Goal: Task Accomplishment & Management: Manage account settings

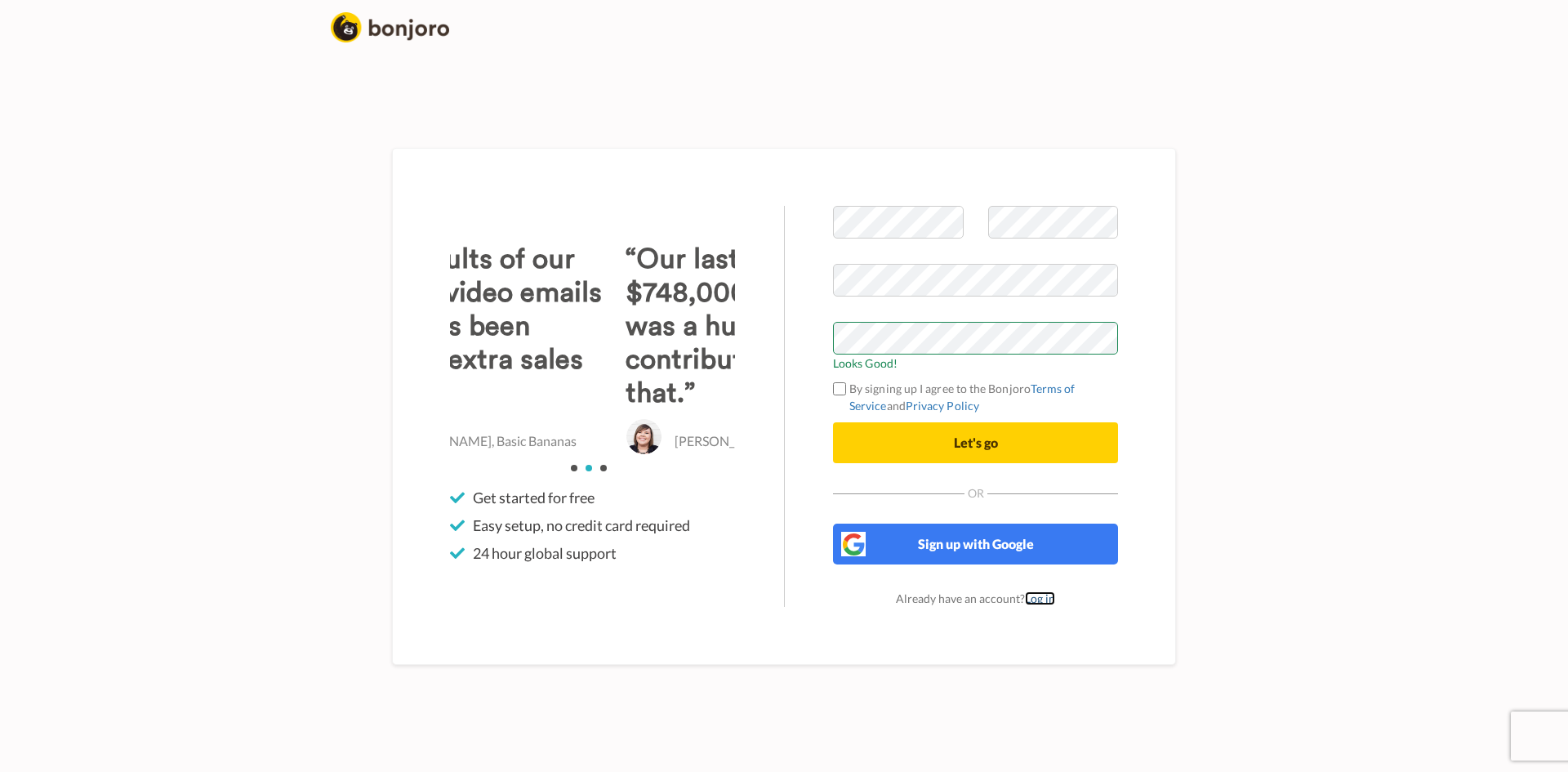
click at [1038, 602] on link "Log in" at bounding box center [1039, 598] width 30 height 14
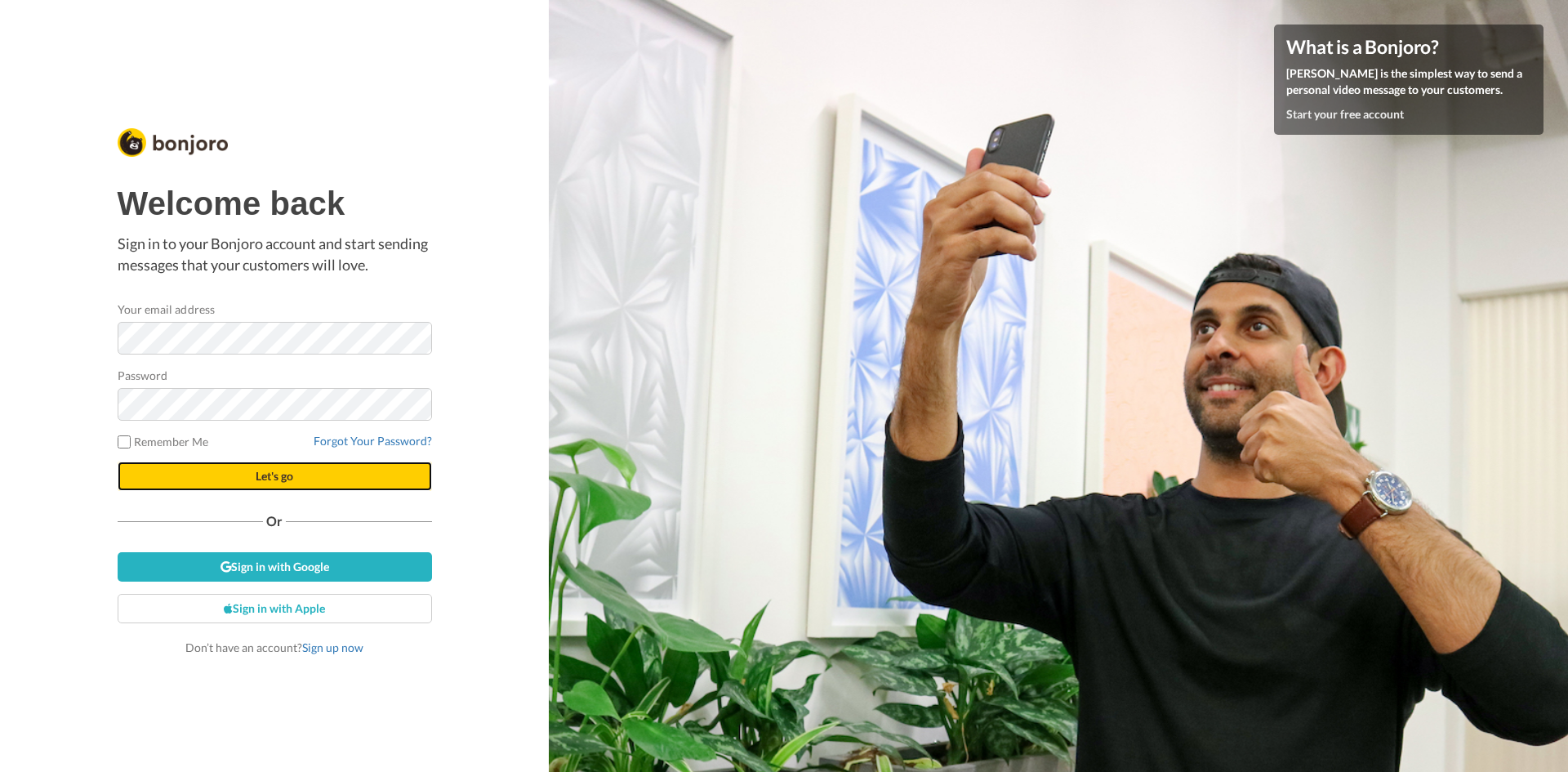
click at [220, 484] on button "Let's go" at bounding box center [275, 476] width 314 height 29
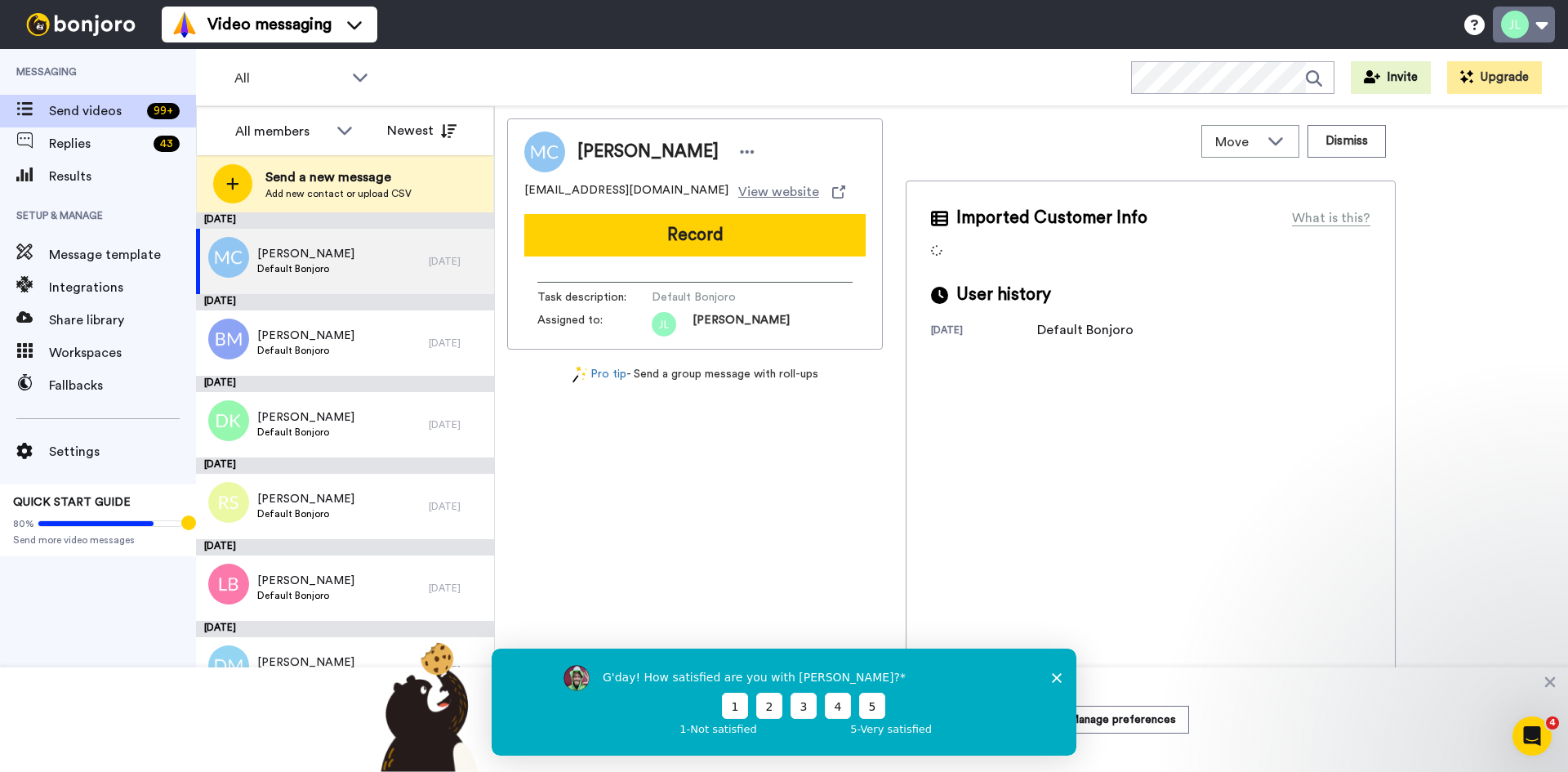
click at [1545, 23] on button at bounding box center [1523, 24] width 62 height 36
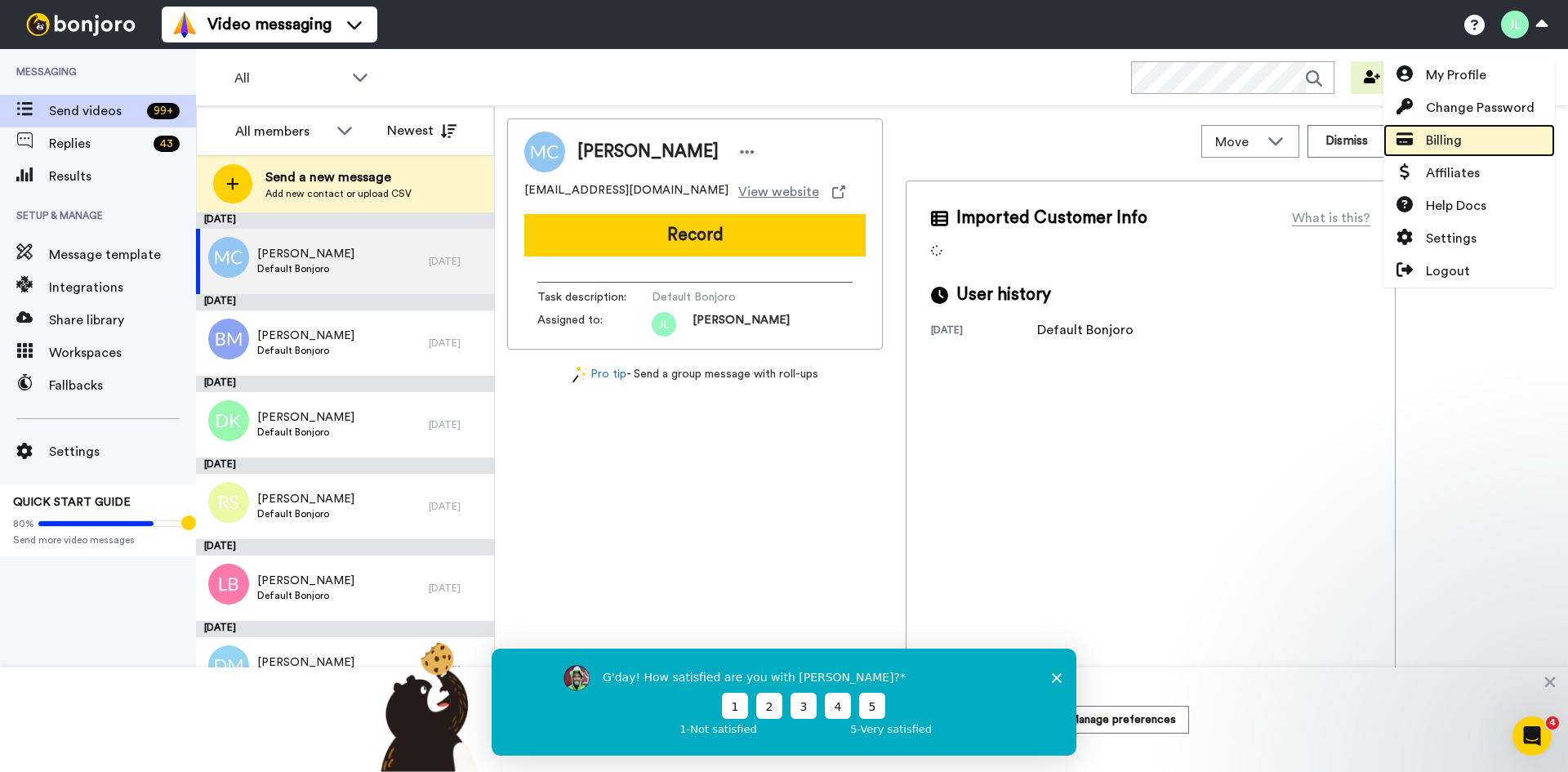
click at [1463, 127] on link "Billing" at bounding box center [1469, 140] width 171 height 32
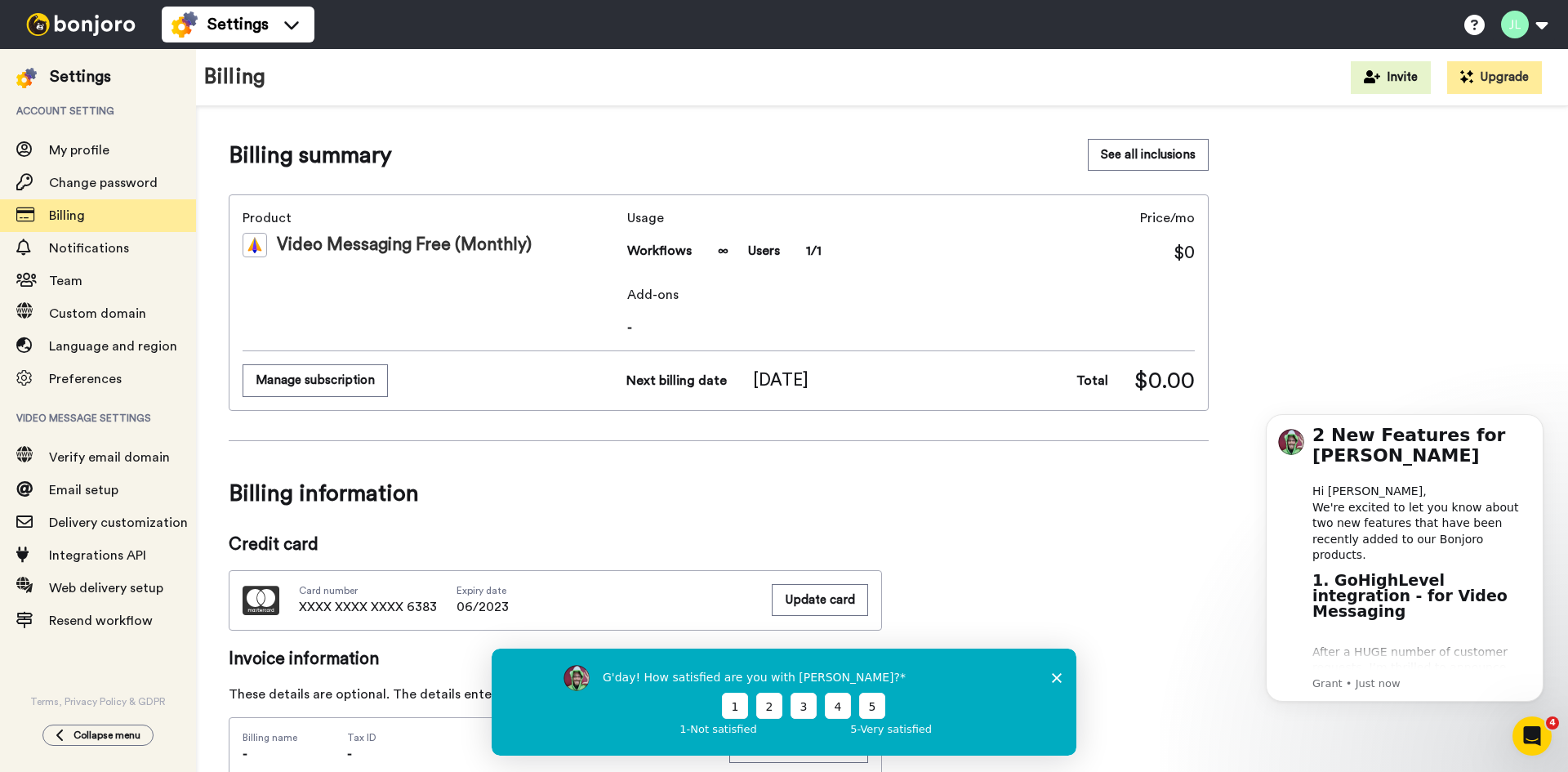
click at [1057, 677] on polygon "Close survey" at bounding box center [1057, 676] width 10 height 10
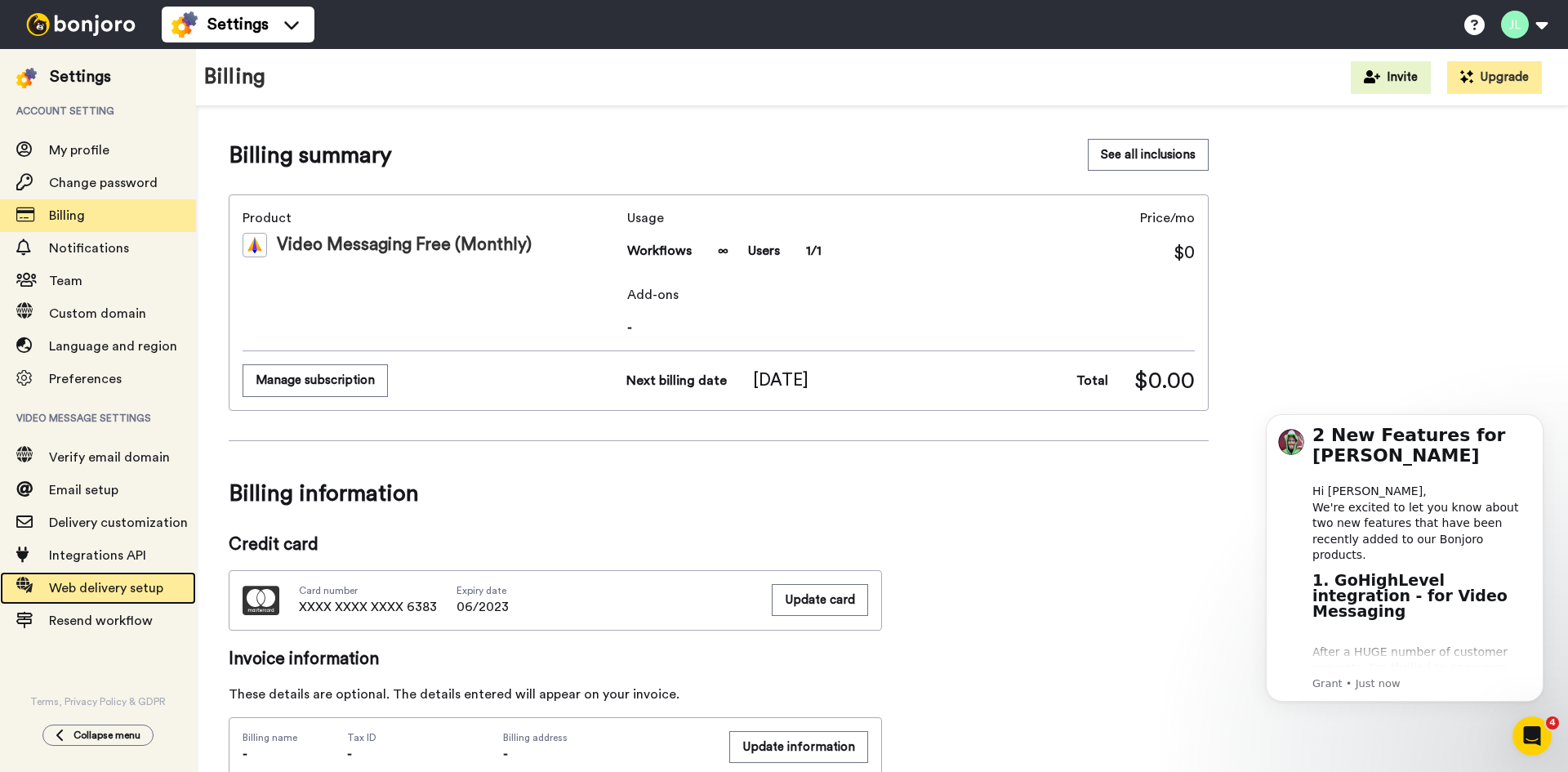
click at [92, 577] on div "Web delivery setup" at bounding box center [98, 587] width 196 height 32
